Goal: Find specific page/section: Find specific page/section

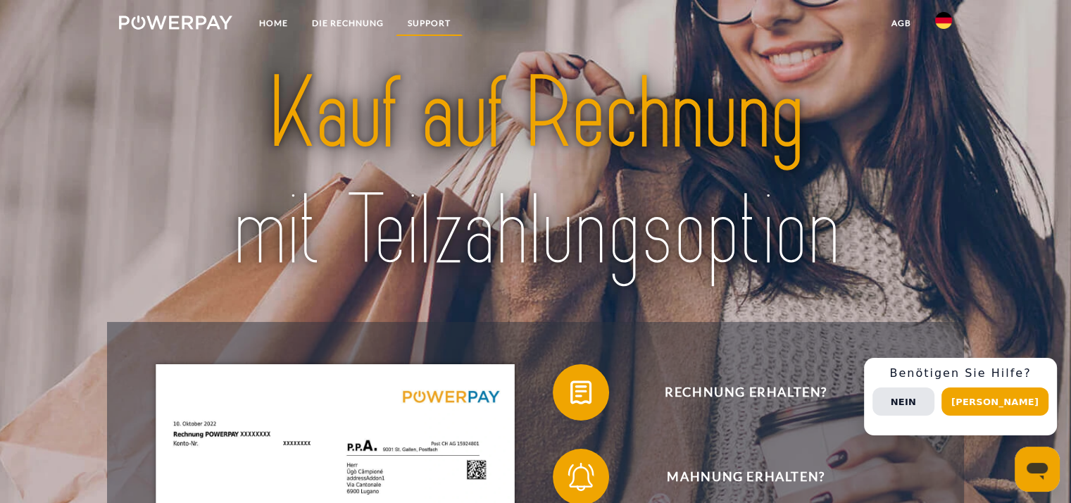
click at [425, 21] on link "SUPPORT" at bounding box center [429, 23] width 67 height 25
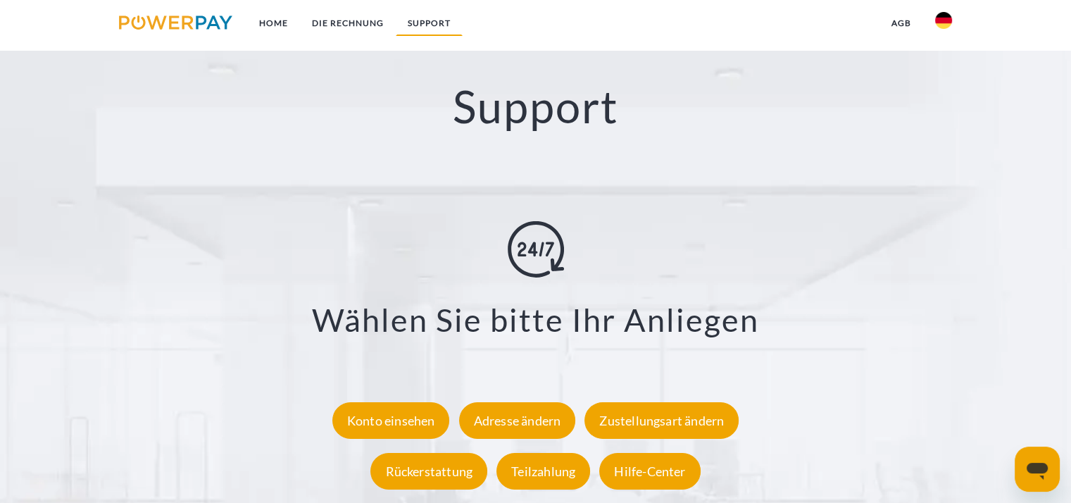
scroll to position [2428, 0]
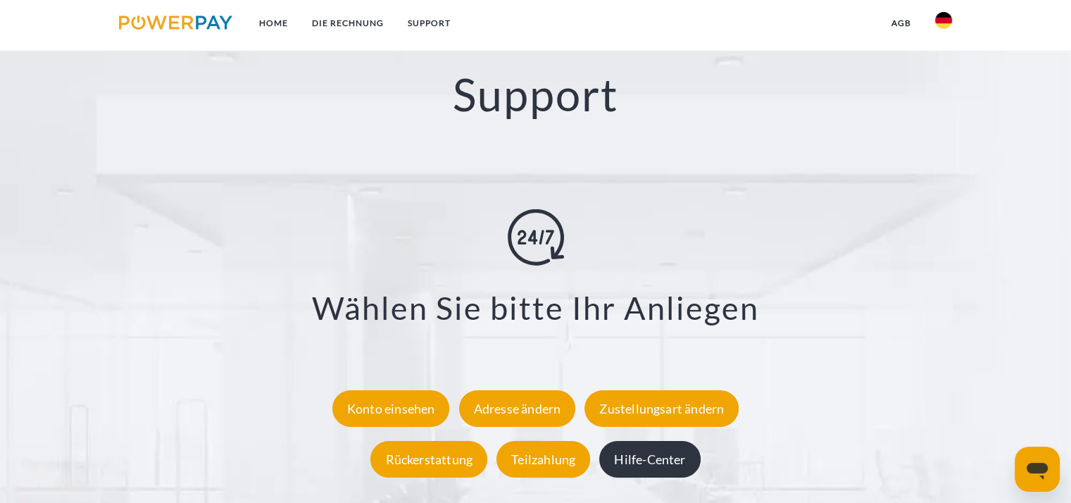
click at [652, 463] on div "Hilfe-Center" at bounding box center [649, 458] width 101 height 37
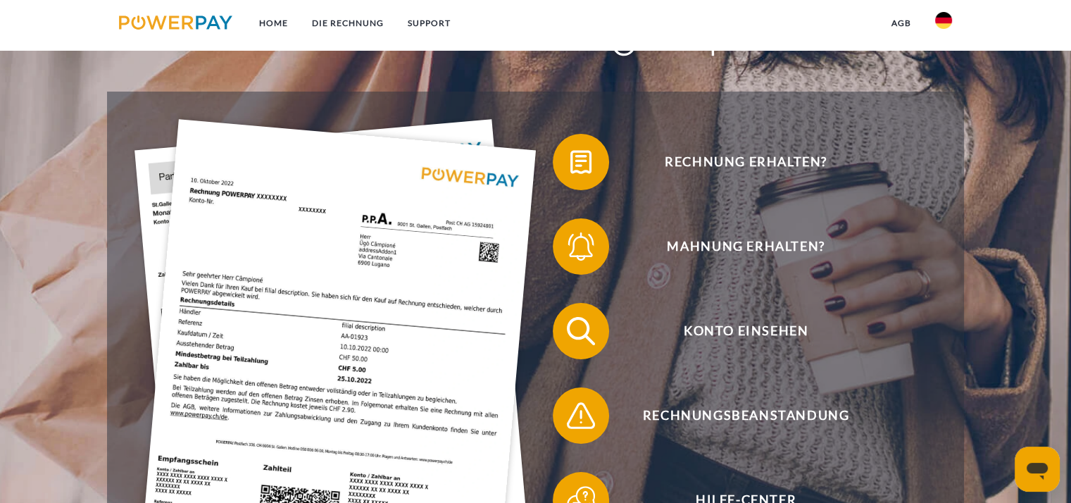
scroll to position [237, 0]
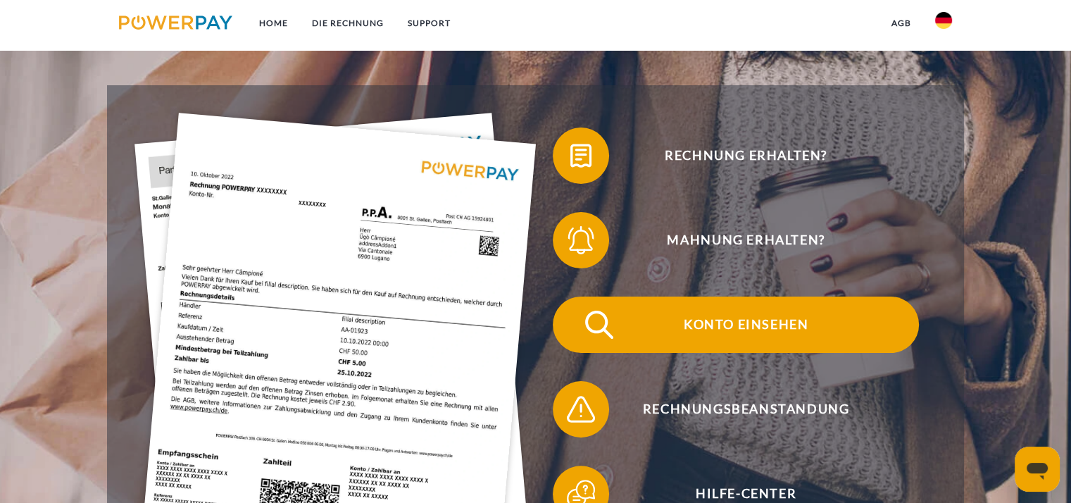
click at [773, 319] on span "Konto einsehen" at bounding box center [745, 325] width 345 height 56
